Goal: Check status

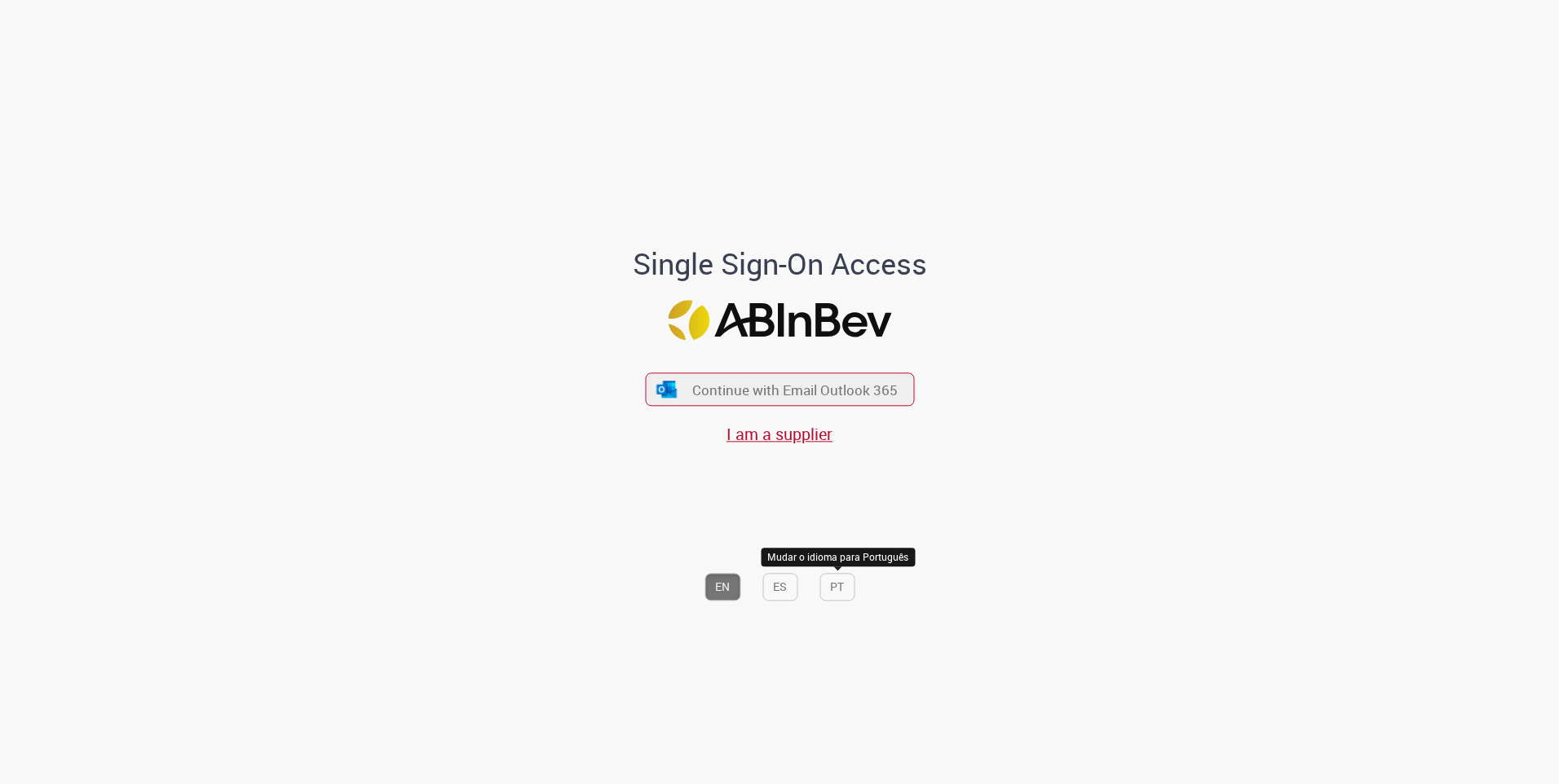
click at [833, 586] on button "PT" at bounding box center [837, 587] width 35 height 28
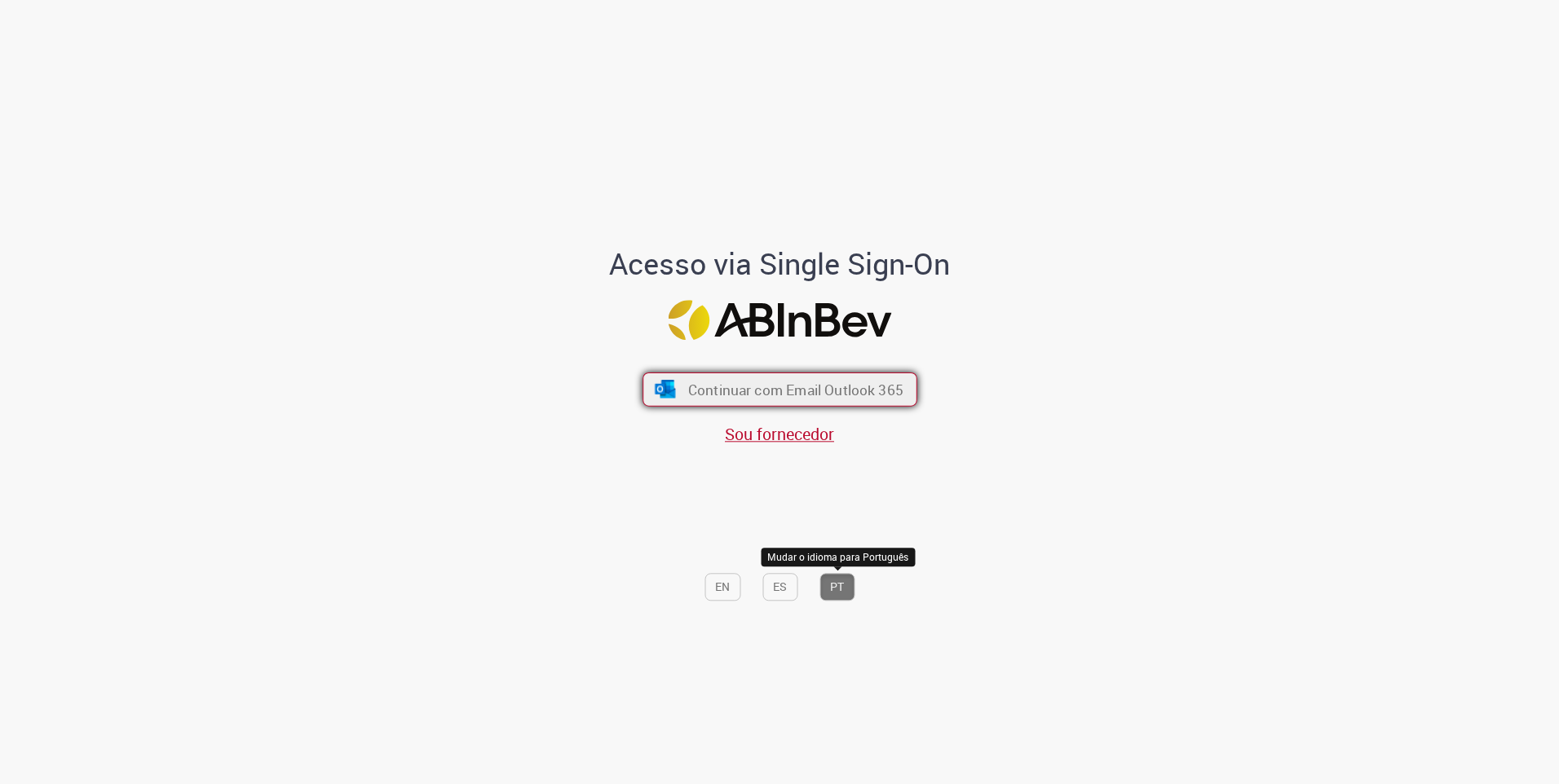
click at [791, 388] on span "Continuar com Email Outlook 365" at bounding box center [795, 389] width 215 height 19
